Goal: Information Seeking & Learning: Learn about a topic

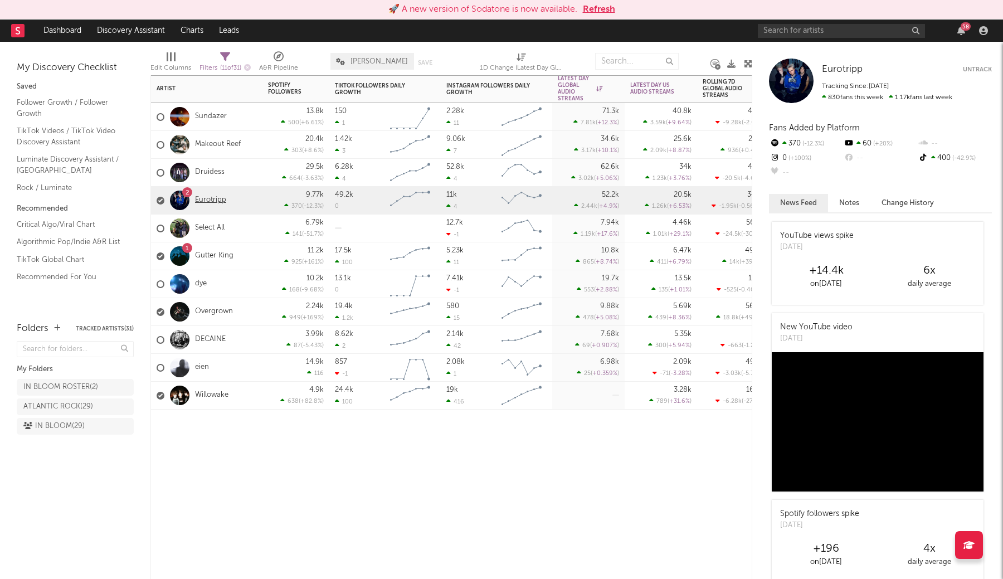
click at [210, 202] on link "Eurotripp" at bounding box center [210, 200] width 31 height 9
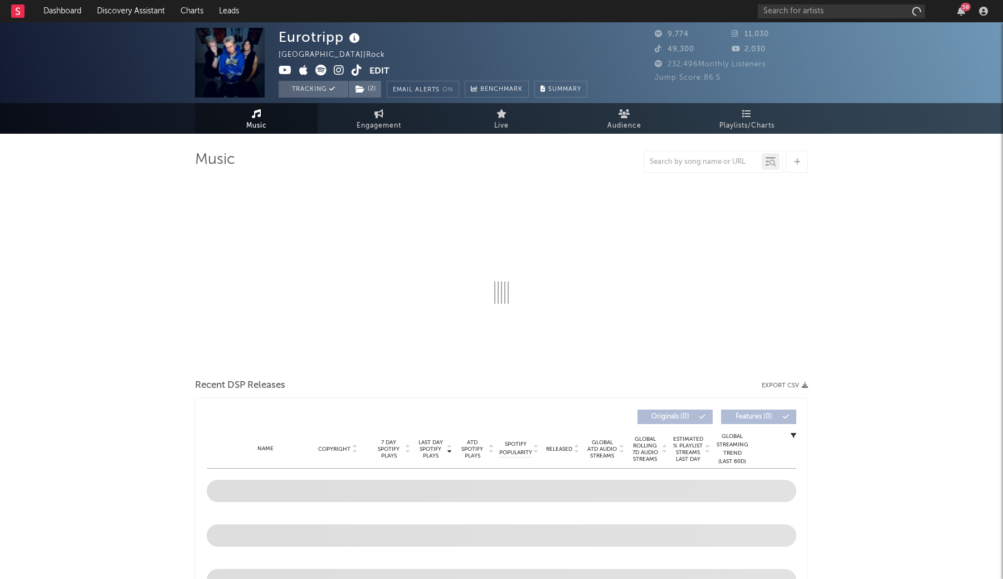
select select "1w"
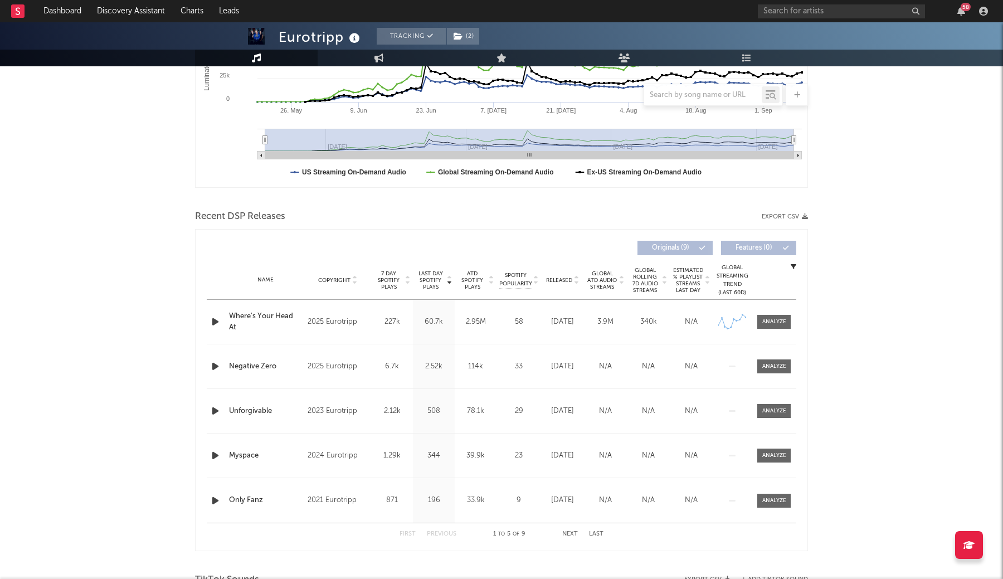
scroll to position [259, 0]
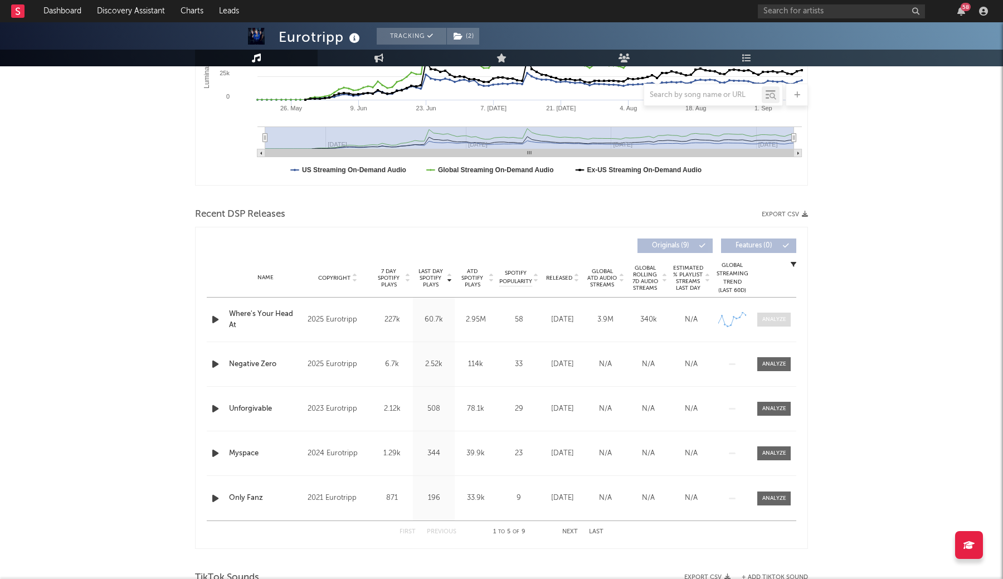
click at [768, 321] on div at bounding box center [774, 319] width 24 height 8
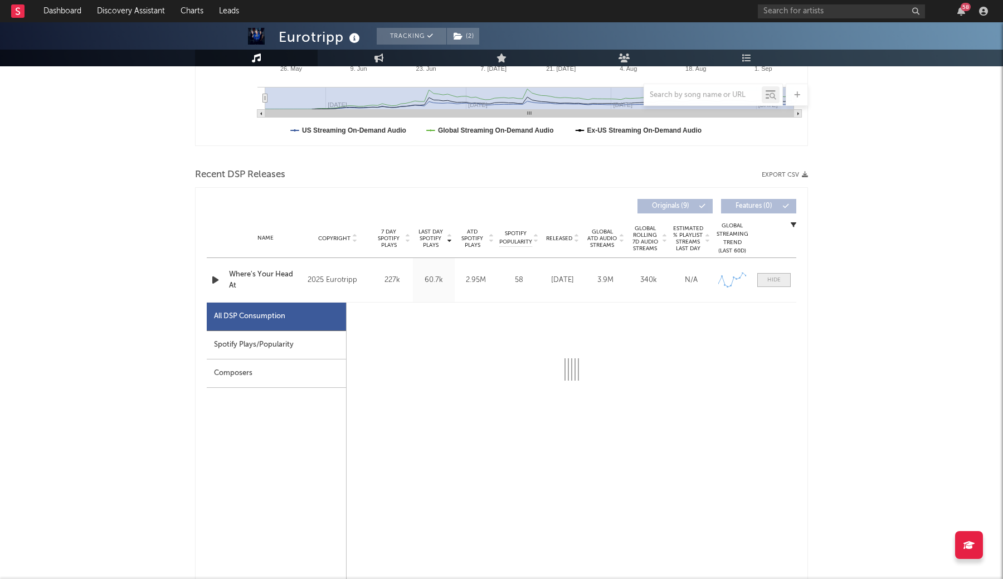
scroll to position [303, 0]
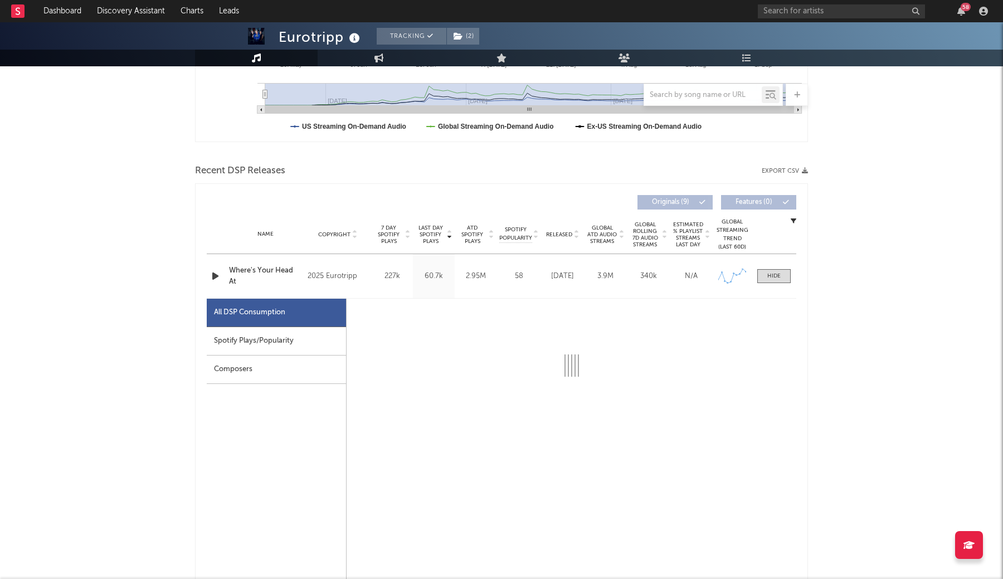
select select "1w"
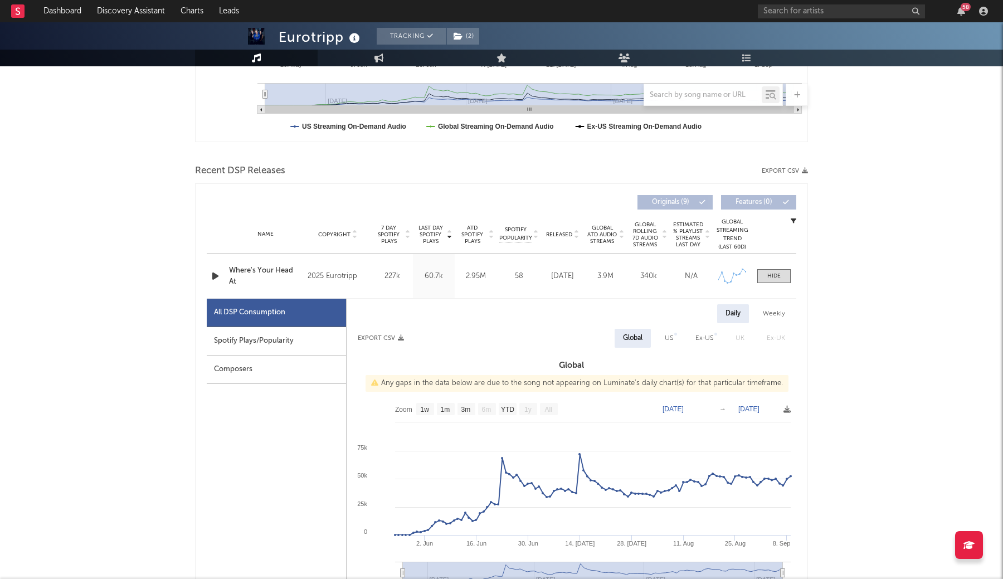
click at [299, 349] on div "Spotify Plays/Popularity" at bounding box center [276, 341] width 139 height 28
select select "1w"
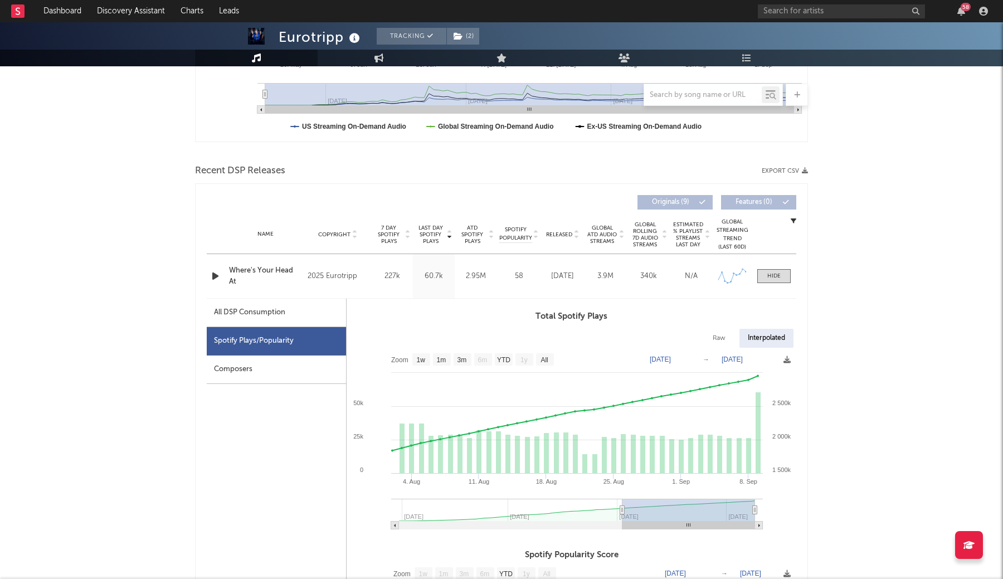
type input "[DATE]"
drag, startPoint x: 399, startPoint y: 511, endPoint x: 633, endPoint y: 515, distance: 234.1
click at [634, 515] on g at bounding box center [577, 514] width 372 height 31
click at [720, 337] on div "Raw" at bounding box center [719, 338] width 30 height 19
select select "1w"
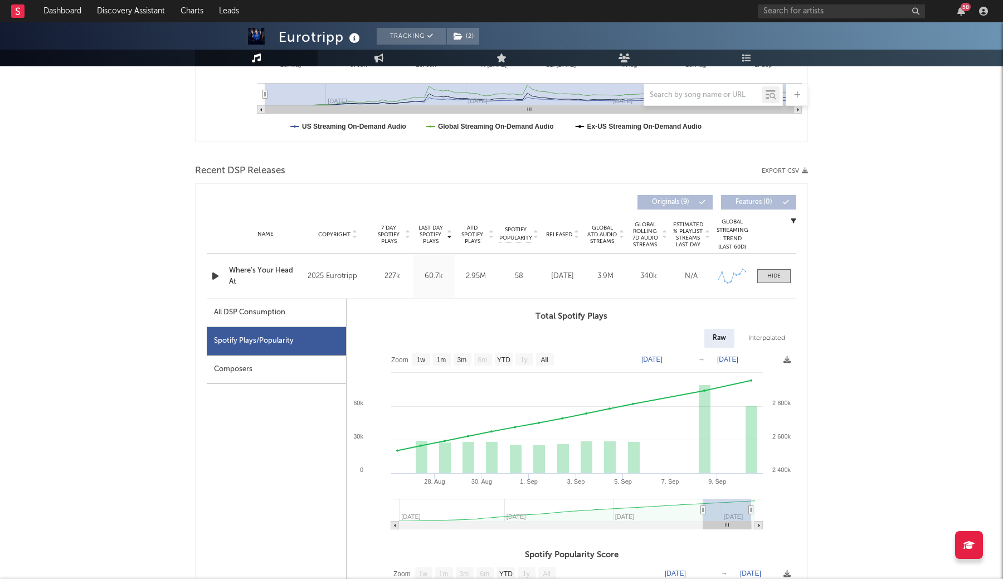
type input "[DATE]"
drag, startPoint x: 402, startPoint y: 510, endPoint x: 705, endPoint y: 508, distance: 303.7
click at [705, 509] on icon at bounding box center [703, 510] width 4 height 8
click at [279, 315] on div "All DSP Consumption" at bounding box center [249, 312] width 71 height 13
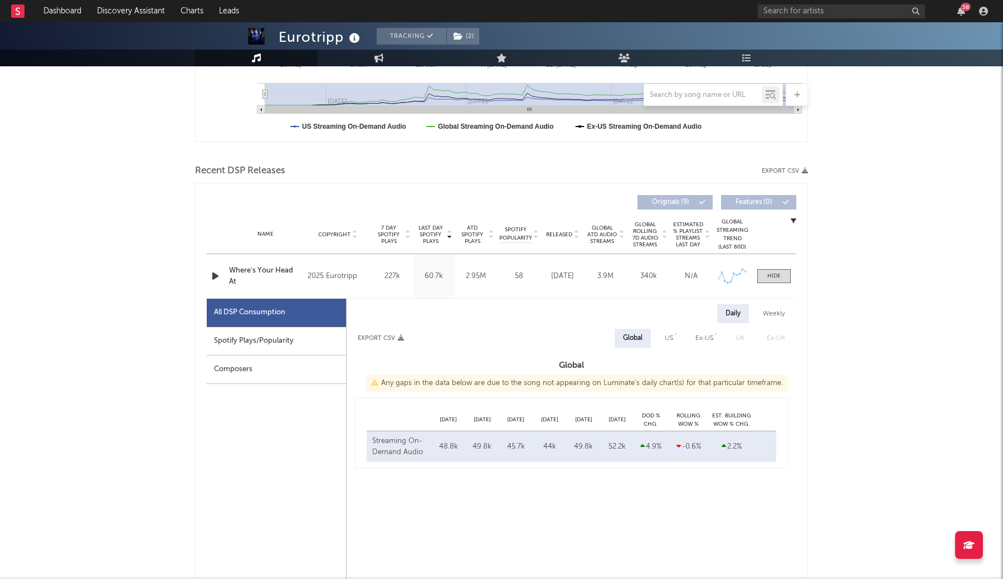
select select "1w"
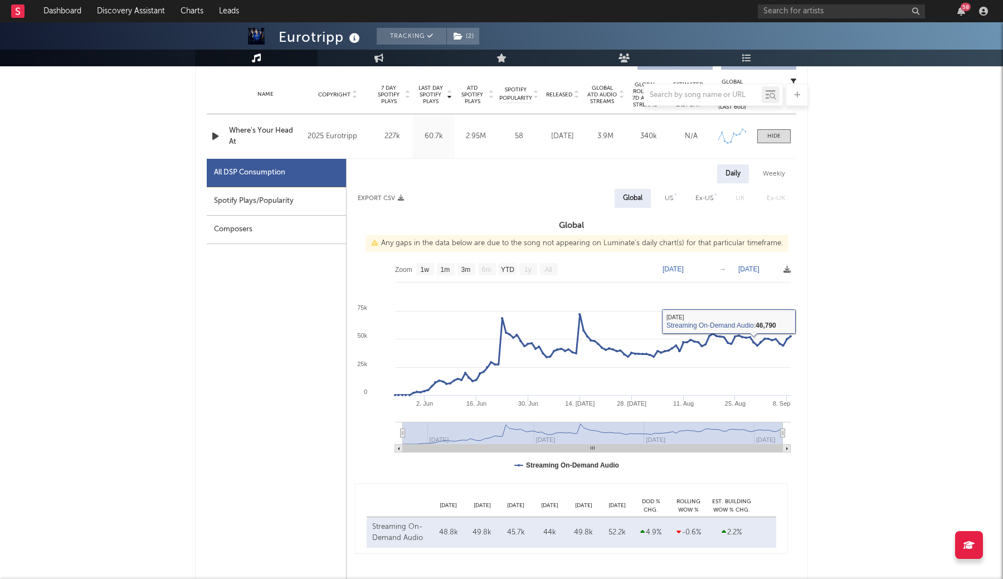
scroll to position [448, 0]
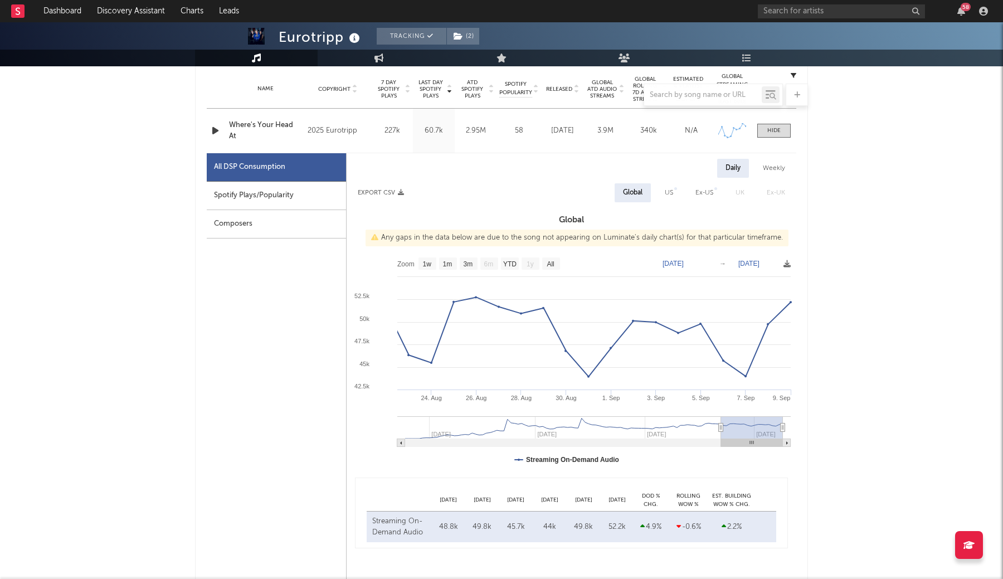
drag, startPoint x: 402, startPoint y: 428, endPoint x: 719, endPoint y: 421, distance: 317.2
click at [721, 422] on g at bounding box center [593, 431] width 393 height 31
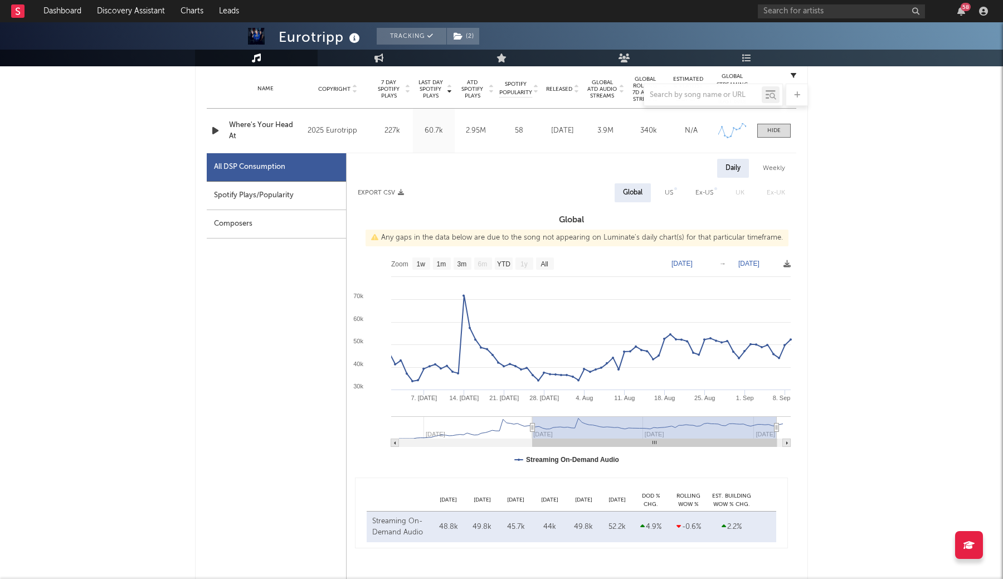
type input "2025-06-29"
drag, startPoint x: 720, startPoint y: 427, endPoint x: 527, endPoint y: 418, distance: 193.0
click at [527, 419] on g at bounding box center [591, 431] width 400 height 31
